Goal: Information Seeking & Learning: Learn about a topic

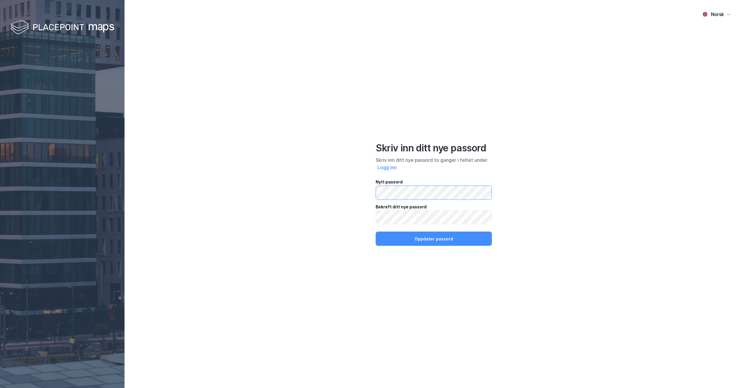
click at [368, 192] on div "Norsk Skriv inn ditt nye passord Skriv inn ditt nye passord to ganger i feltet …" at bounding box center [434, 194] width 619 height 388
click at [444, 241] on button "Oppdater passord" at bounding box center [434, 238] width 116 height 14
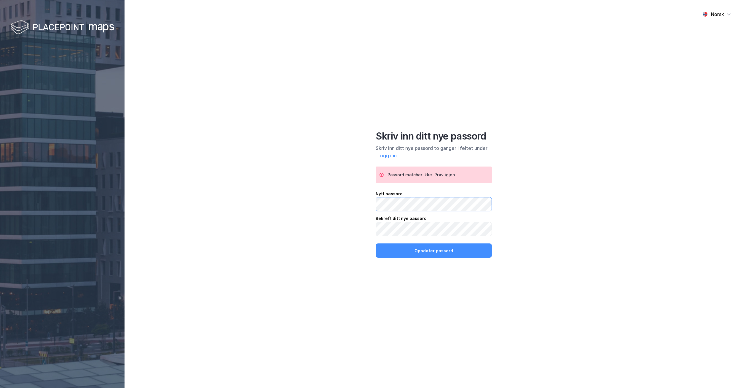
click at [347, 204] on div "Norsk Skriv inn ditt nye passord Skriv inn ditt nye passord to ganger i feltet …" at bounding box center [434, 194] width 619 height 388
click at [364, 228] on div "Norsk Skriv inn ditt nye passord Skriv inn ditt nye passord to ganger i feltet …" at bounding box center [434, 194] width 619 height 388
click at [429, 249] on button "Oppdater passord" at bounding box center [434, 250] width 116 height 14
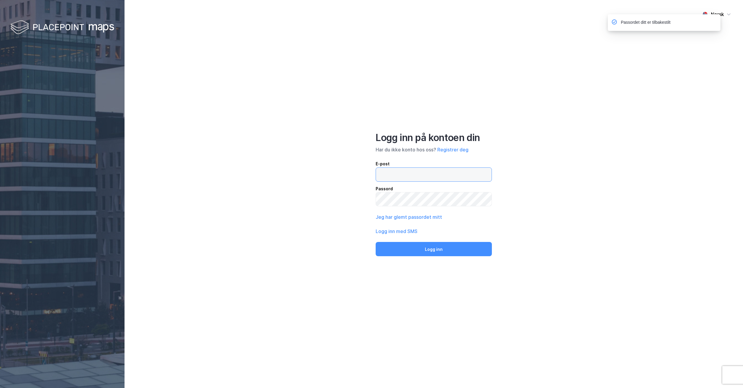
click at [397, 174] on input "email" at bounding box center [434, 175] width 116 height 14
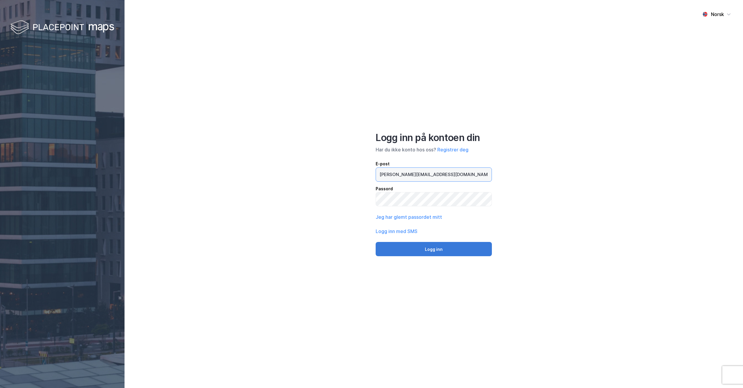
type input "[PERSON_NAME][EMAIL_ADDRESS][DOMAIN_NAME]"
click at [427, 247] on button "Logg inn" at bounding box center [434, 249] width 116 height 14
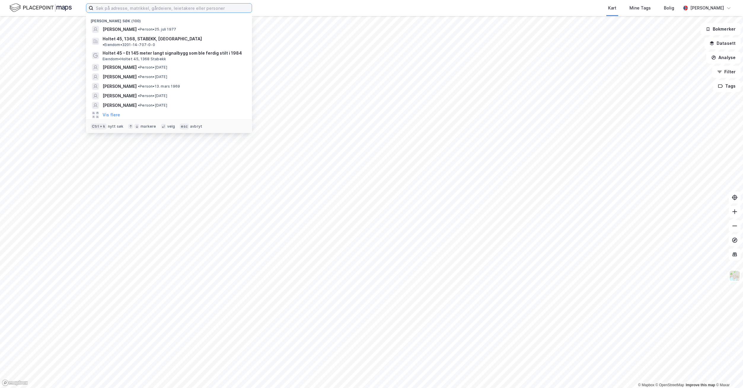
click at [112, 9] on input at bounding box center [172, 8] width 158 height 9
click at [103, 8] on input at bounding box center [172, 8] width 158 height 9
click at [283, 10] on div "Kart Mine Tags Bolig" at bounding box center [481, 8] width 400 height 16
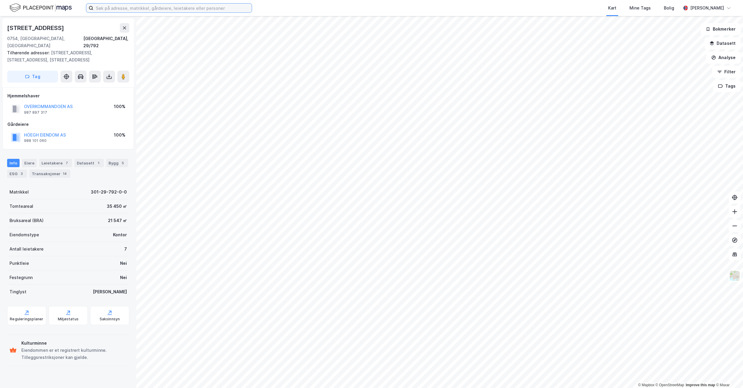
click at [132, 7] on input at bounding box center [172, 8] width 158 height 9
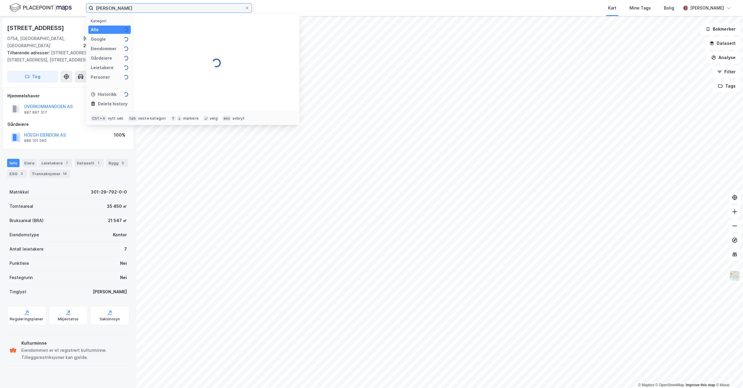
type input "[PERSON_NAME]"
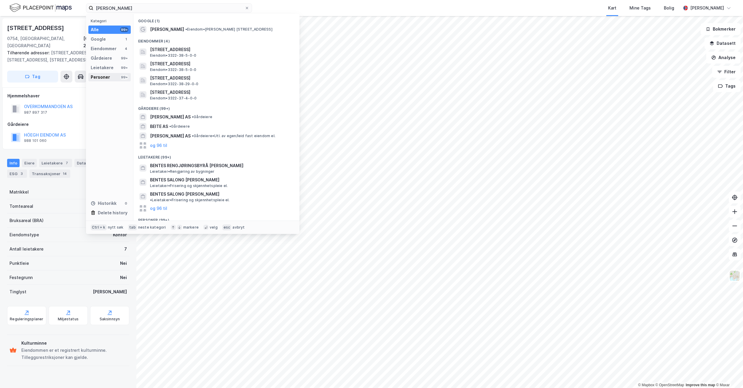
click at [105, 76] on div "Personer" at bounding box center [100, 77] width 19 height 7
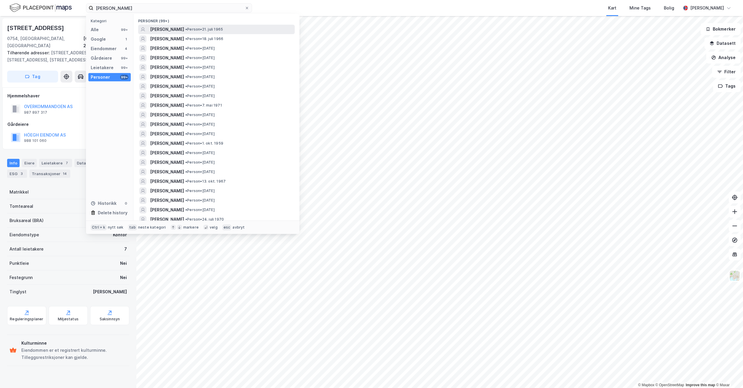
click at [176, 31] on span "[PERSON_NAME]" at bounding box center [167, 29] width 34 height 7
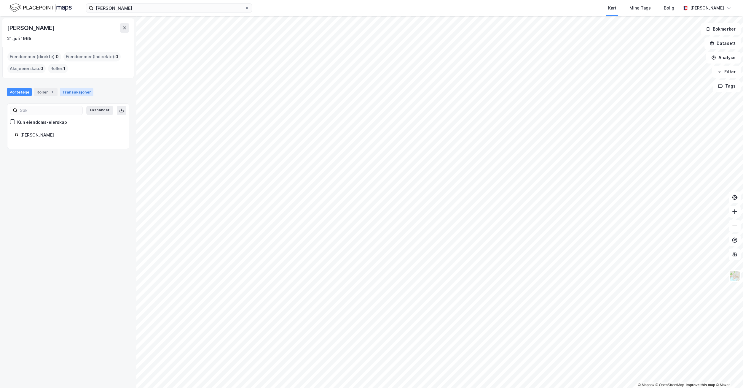
click at [74, 92] on div "Transaksjoner" at bounding box center [77, 92] width 34 height 8
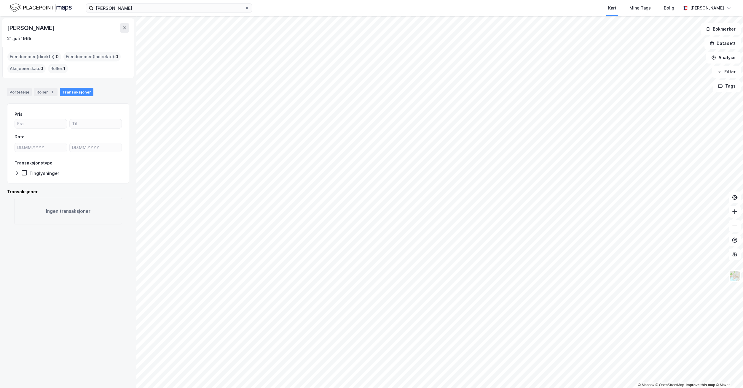
click at [53, 68] on div "Roller : 1" at bounding box center [58, 68] width 20 height 9
click at [39, 92] on div "Roller 1" at bounding box center [45, 92] width 23 height 8
drag, startPoint x: 48, startPoint y: 46, endPoint x: 49, endPoint y: 41, distance: 5.1
click at [131, 7] on input "[PERSON_NAME]" at bounding box center [168, 8] width 151 height 9
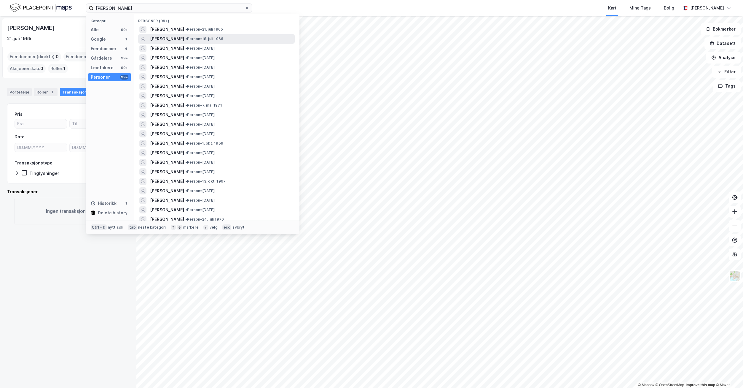
click at [194, 38] on span "• Person • [DATE]" at bounding box center [204, 38] width 38 height 5
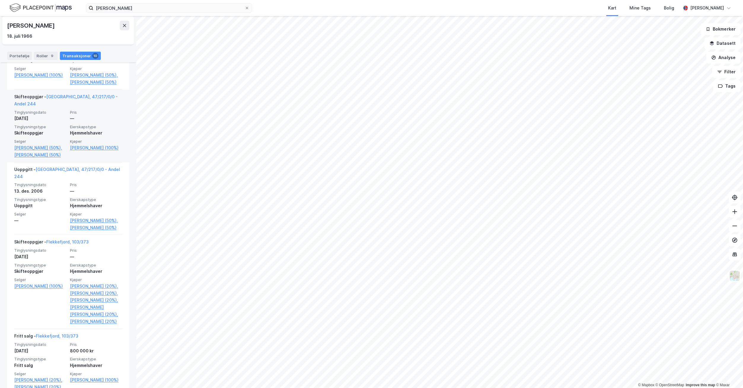
scroll to position [348, 0]
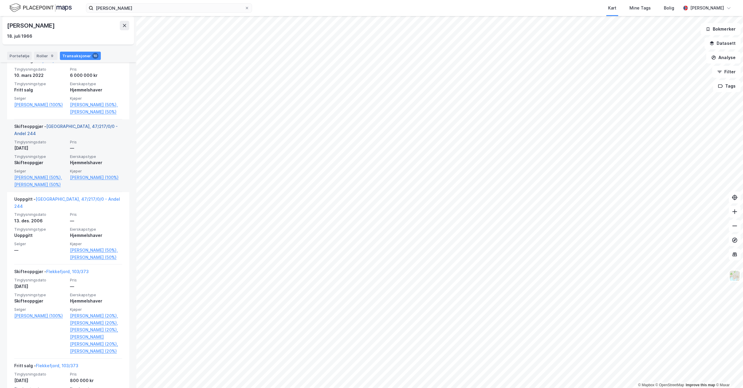
click at [64, 136] on link "[GEOGRAPHIC_DATA], 47/217/0/0 - Andel 244" at bounding box center [66, 130] width 104 height 12
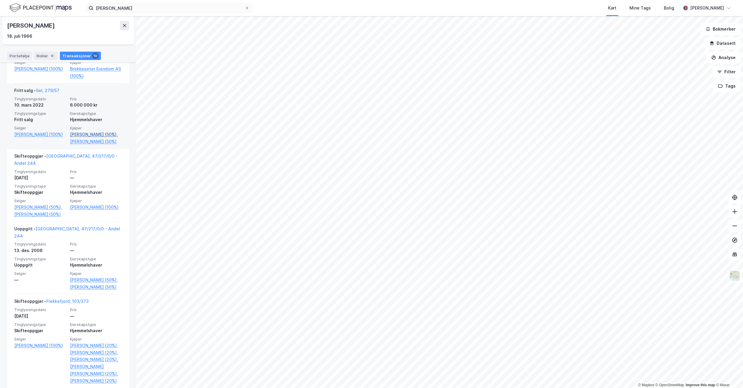
click at [85, 138] on link "[PERSON_NAME] (50%)," at bounding box center [96, 134] width 52 height 7
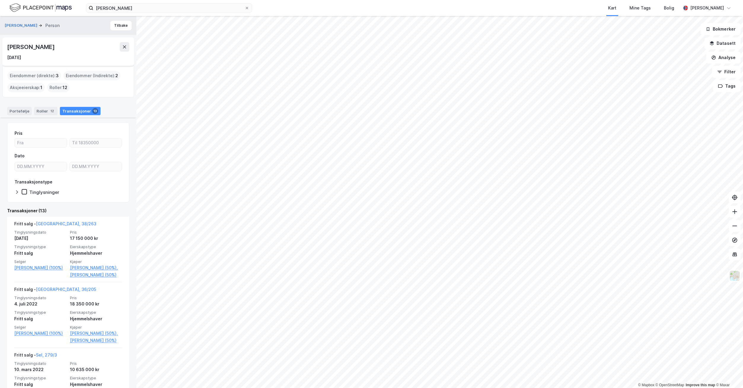
drag, startPoint x: 63, startPoint y: 45, endPoint x: 1, endPoint y: 45, distance: 61.7
click at [1, 45] on div "[PERSON_NAME] Person [PERSON_NAME] [DATE] Eiendommer (direkte) : 3 Eiendommer (…" at bounding box center [68, 202] width 136 height 372
copy div "[PERSON_NAME]"
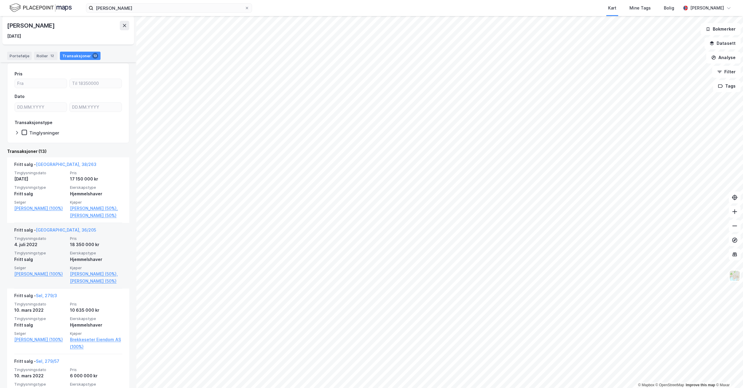
scroll to position [89, 0]
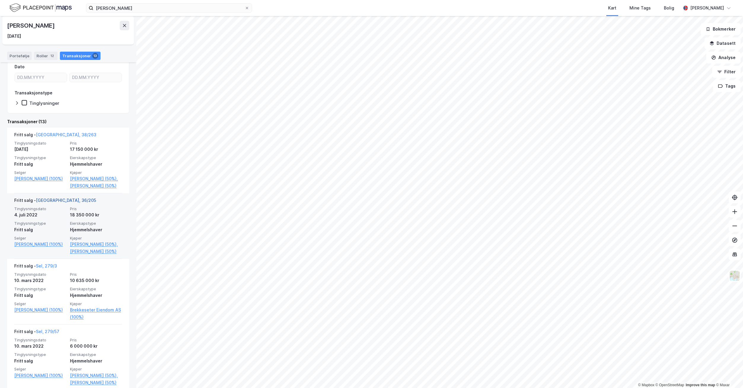
click at [56, 203] on link "[GEOGRAPHIC_DATA], 36/205" at bounding box center [66, 200] width 60 height 5
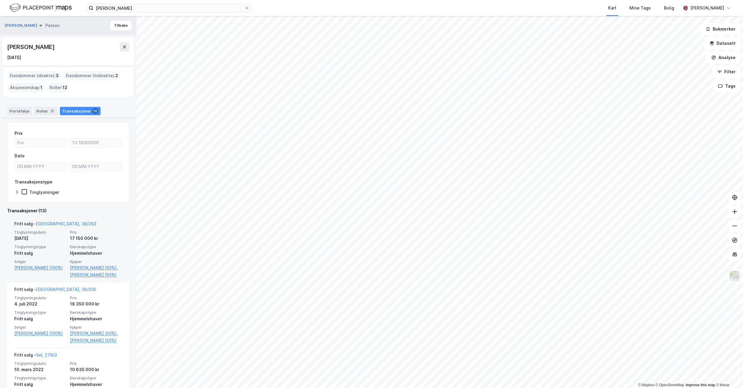
scroll to position [178, 0]
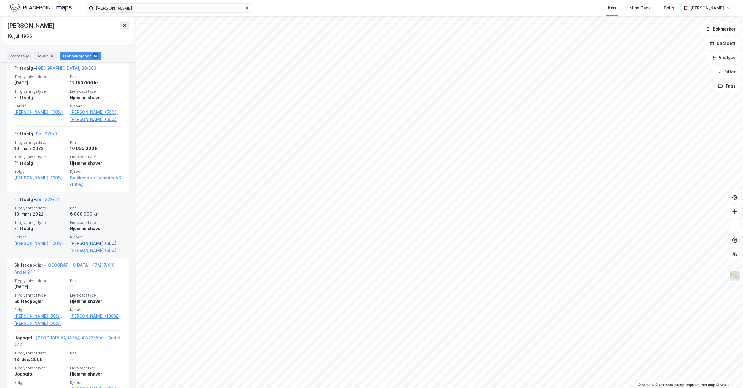
scroll to position [237, 0]
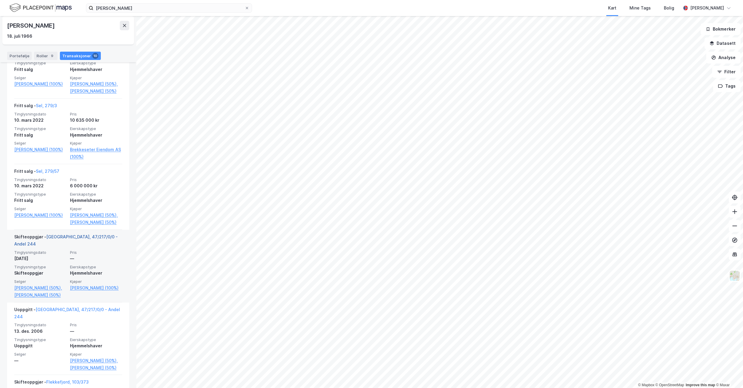
click at [89, 246] on link "[GEOGRAPHIC_DATA], 47/217/0/0 - Andel 244" at bounding box center [66, 240] width 104 height 12
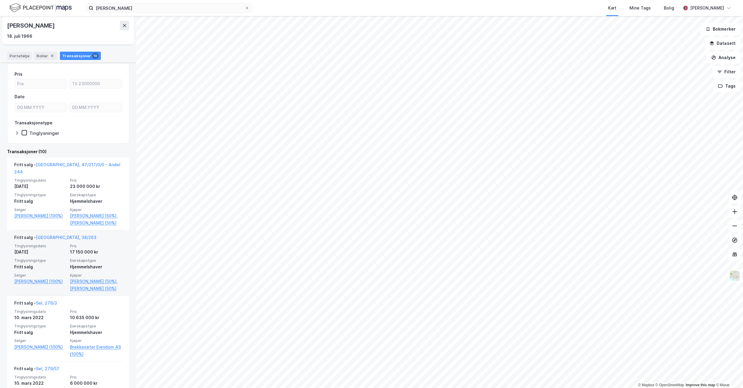
scroll to position [30, 0]
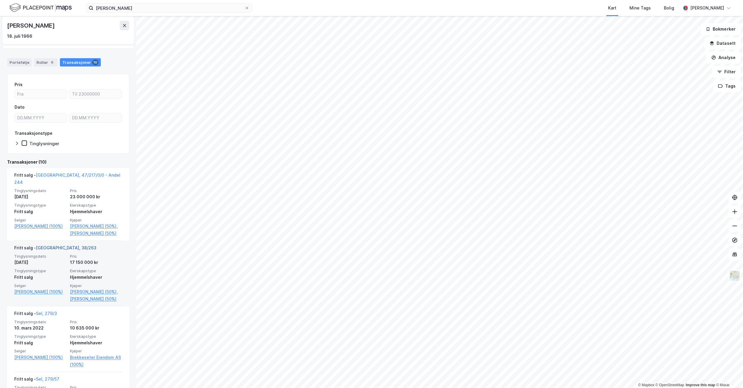
click at [48, 250] on link "[GEOGRAPHIC_DATA], 38/263" at bounding box center [66, 247] width 61 height 5
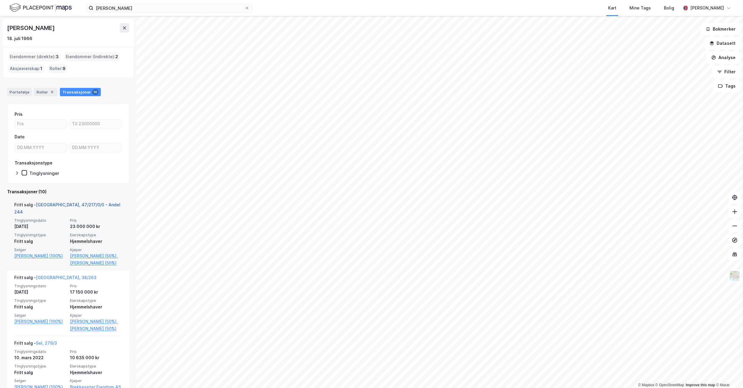
click at [57, 205] on link "[GEOGRAPHIC_DATA], 47/217/0/0 - Andel 244" at bounding box center [67, 208] width 106 height 12
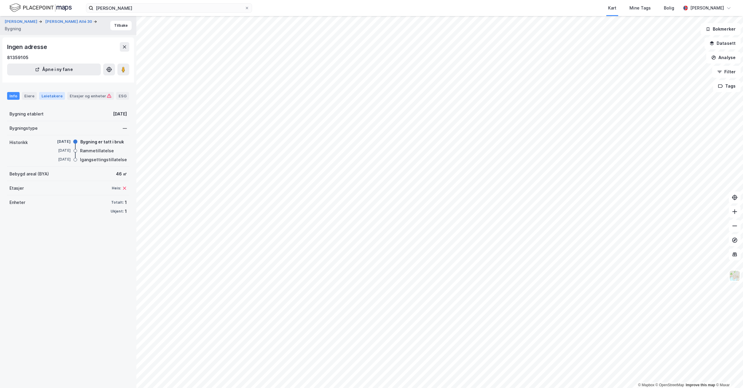
click at [53, 96] on div "Leietakere" at bounding box center [52, 96] width 26 height 8
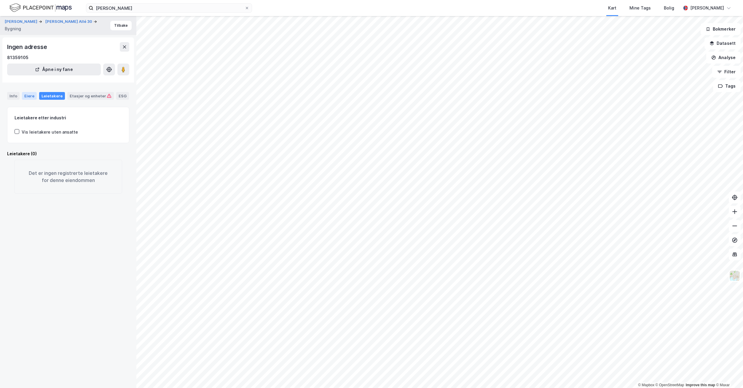
click at [30, 95] on div "Eiere" at bounding box center [29, 96] width 15 height 8
click at [15, 94] on div "Info" at bounding box center [13, 96] width 12 height 8
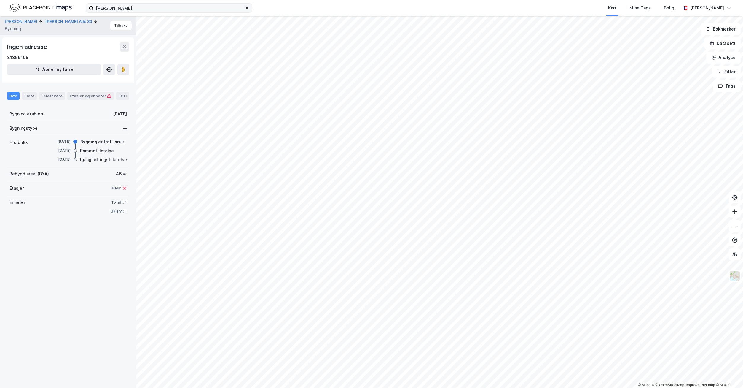
click at [246, 9] on icon at bounding box center [247, 8] width 2 height 2
click at [245, 9] on input "[PERSON_NAME]" at bounding box center [168, 8] width 151 height 9
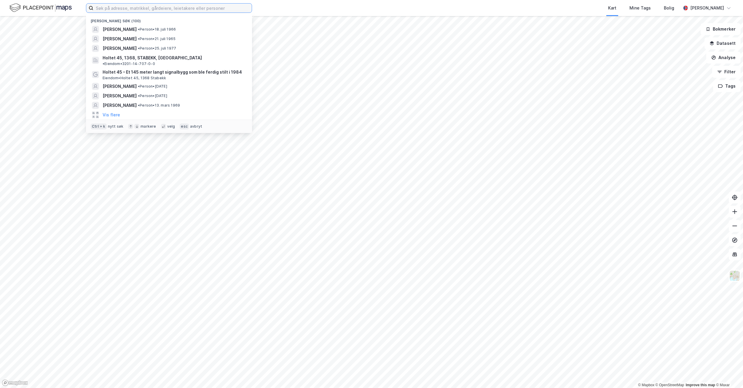
click at [105, 9] on input at bounding box center [172, 8] width 158 height 9
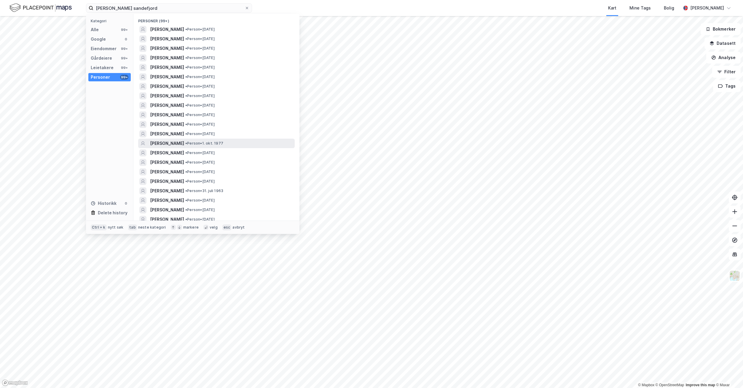
click at [193, 142] on span "• Person • [DATE]" at bounding box center [204, 143] width 38 height 5
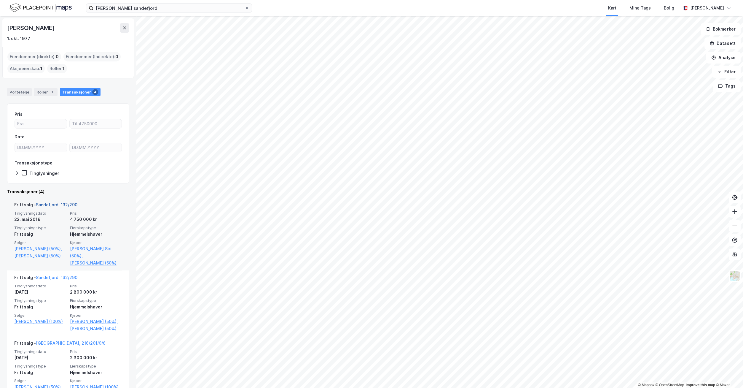
click at [62, 206] on link "Sandefjord, 132/290" at bounding box center [57, 204] width 42 height 5
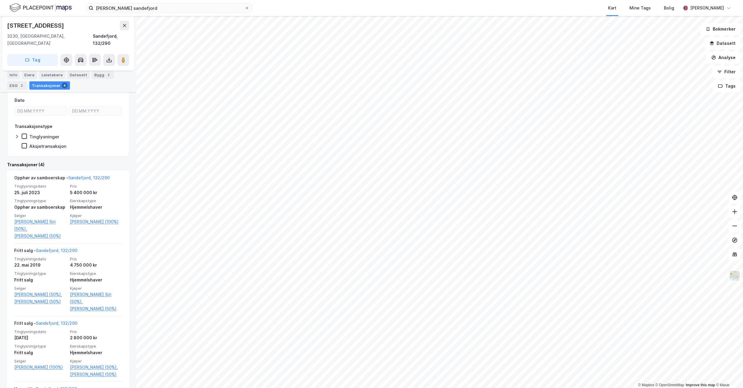
scroll to position [59, 0]
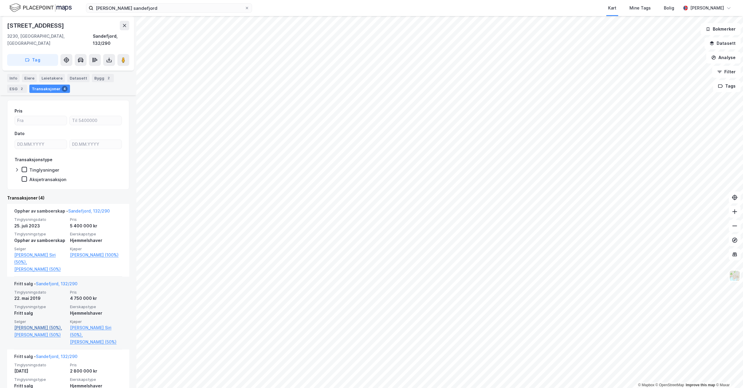
click at [27, 324] on link "[PERSON_NAME] (50%)," at bounding box center [40, 327] width 52 height 7
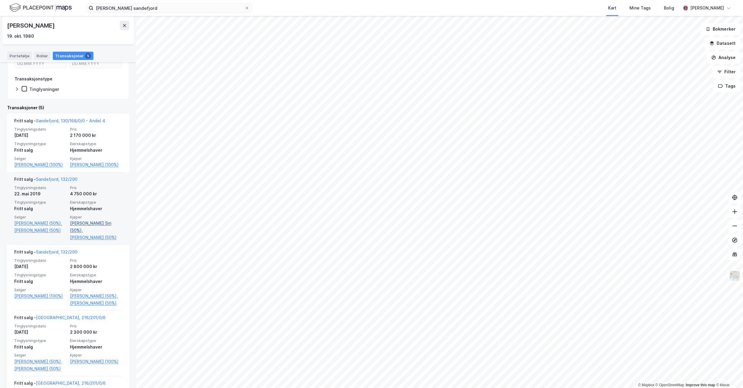
scroll to position [14, 0]
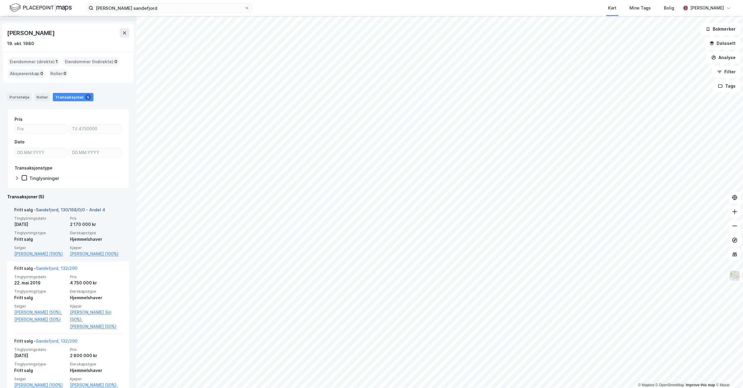
click at [95, 210] on link "Sandefjord, 130/168/0/0 - Andel 4" at bounding box center [70, 209] width 69 height 5
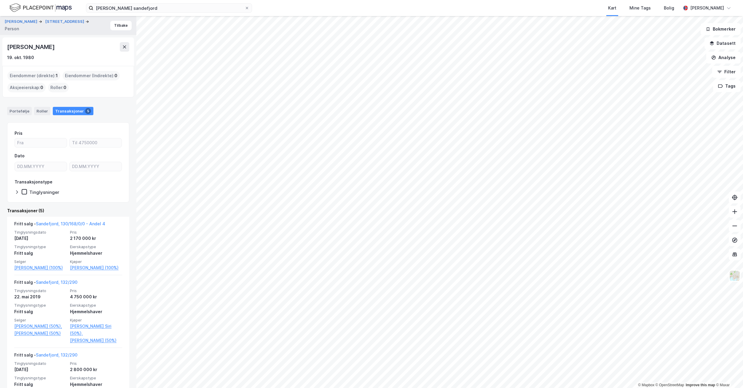
drag, startPoint x: 69, startPoint y: 47, endPoint x: 8, endPoint y: 47, distance: 61.1
click at [8, 47] on div "[PERSON_NAME]" at bounding box center [31, 46] width 49 height 9
copy div "[PERSON_NAME]"
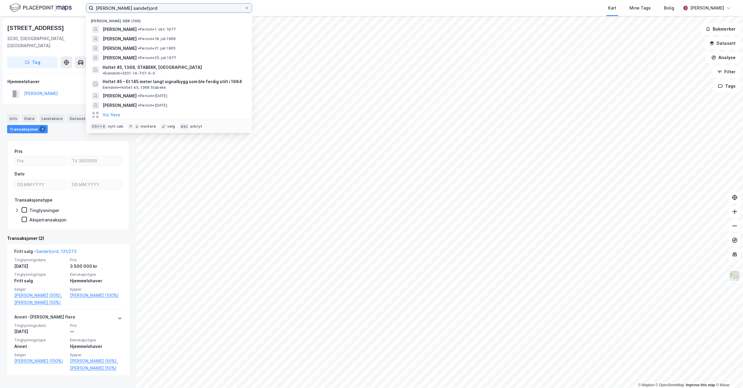
drag, startPoint x: 151, startPoint y: 8, endPoint x: 79, endPoint y: 7, distance: 72.7
click at [79, 7] on div "[PERSON_NAME] sandefjord Nylige søk (100) [PERSON_NAME] • Person • [DATE] [PERS…" at bounding box center [371, 8] width 743 height 16
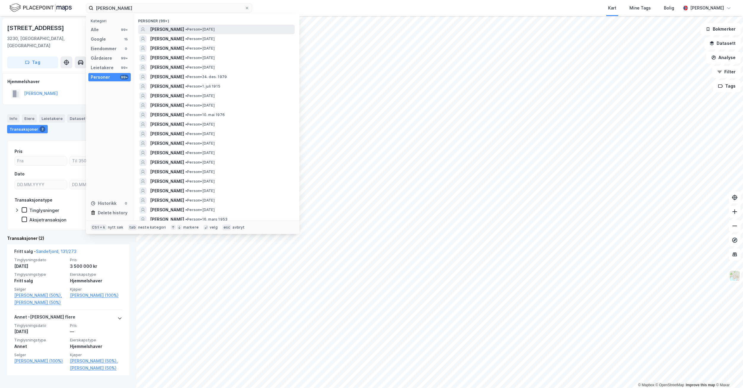
click at [181, 31] on span "[PERSON_NAME]" at bounding box center [167, 29] width 34 height 7
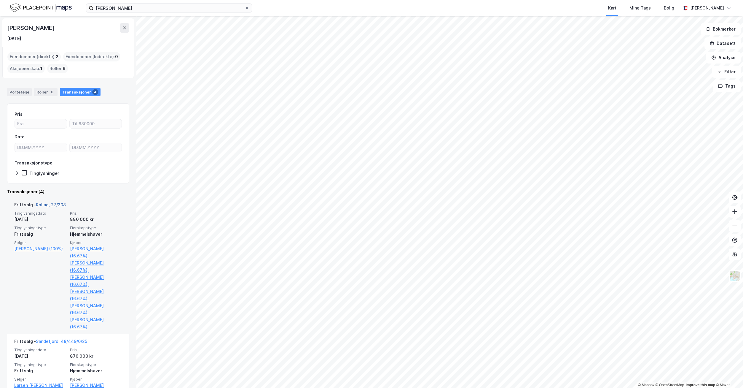
click at [56, 205] on link "Rollag, 27/208" at bounding box center [51, 204] width 30 height 5
click at [77, 263] on link "[PERSON_NAME] (16.67%)," at bounding box center [96, 266] width 52 height 14
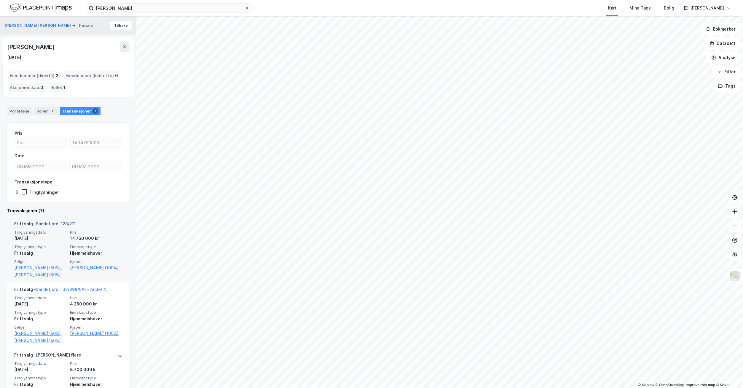
click at [59, 221] on link "Sandefjord, 128/211" at bounding box center [56, 223] width 40 height 5
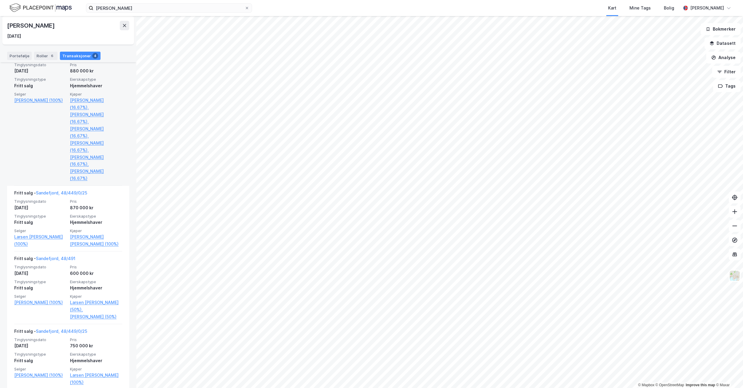
scroll to position [119, 0]
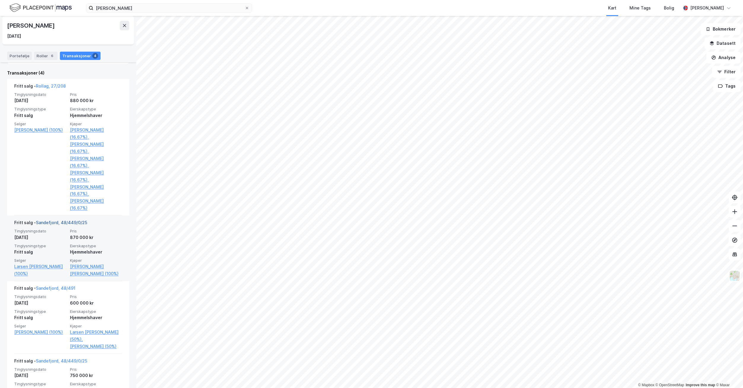
click at [61, 220] on link "Sandefjord, 48/449/0/25" at bounding box center [61, 222] width 51 height 5
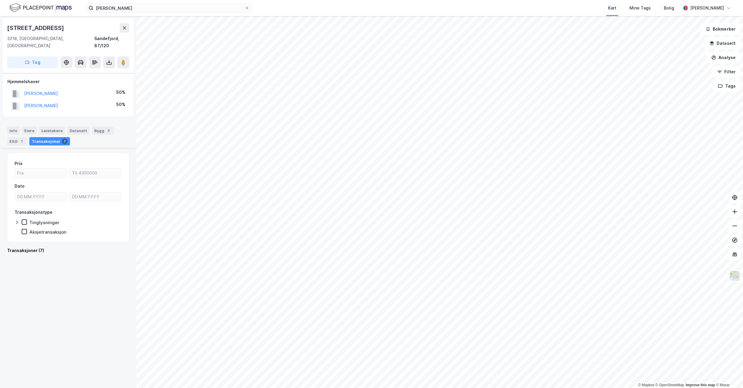
scroll to position [406, 0]
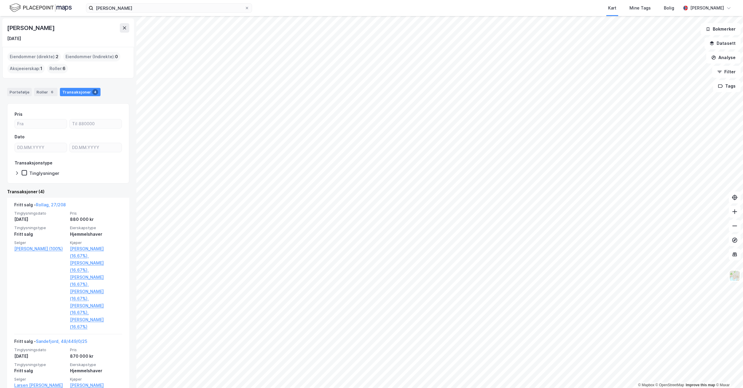
click at [80, 92] on div "Transaksjoner 4" at bounding box center [80, 92] width 41 height 8
click at [125, 27] on icon at bounding box center [124, 28] width 5 height 5
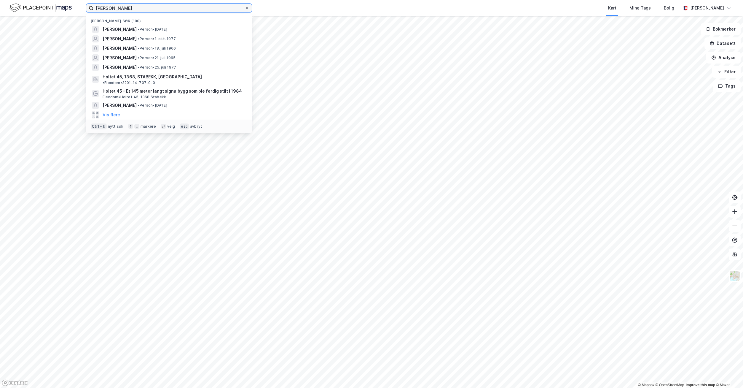
click at [133, 10] on input "[PERSON_NAME]" at bounding box center [168, 8] width 151 height 9
drag, startPoint x: 139, startPoint y: 10, endPoint x: 15, endPoint y: 13, distance: 124.1
click at [15, 13] on div "[PERSON_NAME] Nylige søk (100) [PERSON_NAME] • Person • [DATE] [PERSON_NAME] • …" at bounding box center [371, 8] width 743 height 16
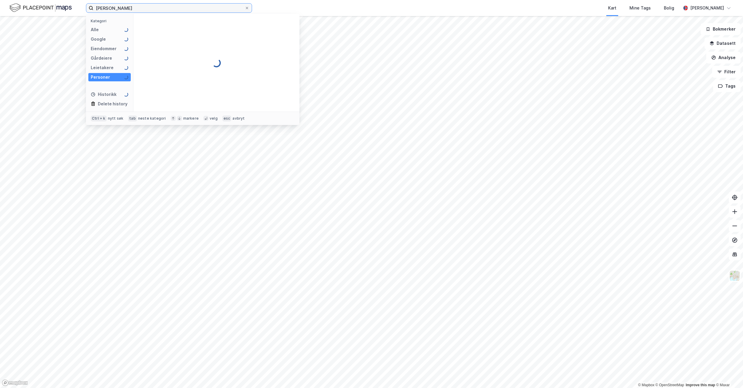
type input "[PERSON_NAME]"
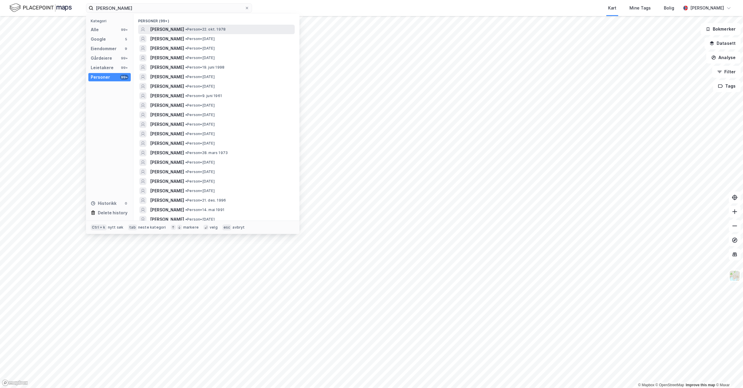
click at [172, 31] on span "[PERSON_NAME]" at bounding box center [167, 29] width 34 height 7
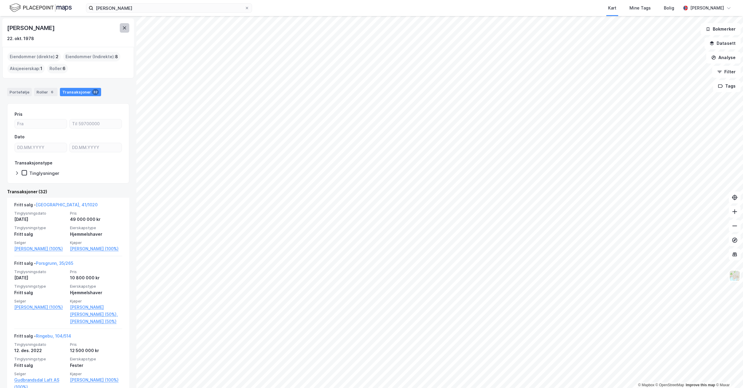
click at [123, 28] on icon at bounding box center [124, 28] width 5 height 5
